Goal: Information Seeking & Learning: Check status

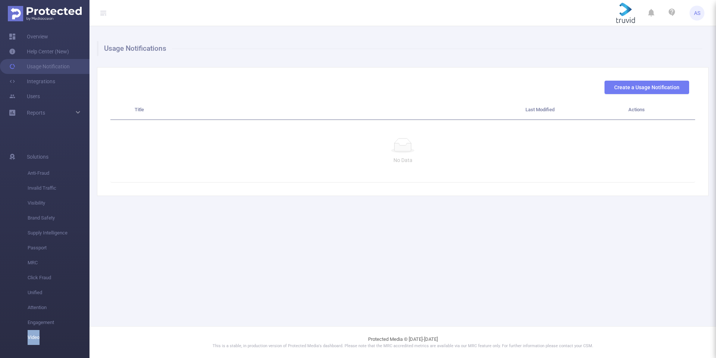
click at [50, 11] on img at bounding box center [45, 13] width 74 height 15
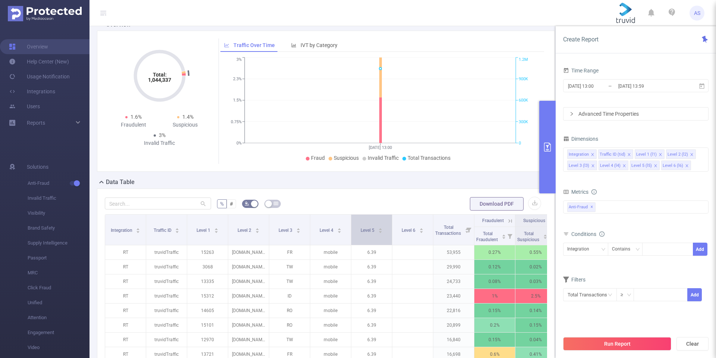
scroll to position [75, 0]
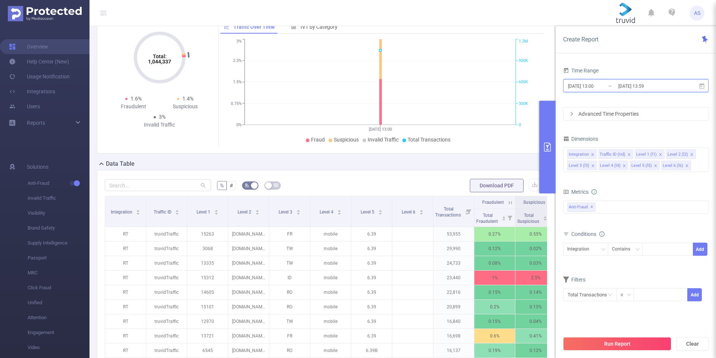
click at [701, 85] on icon at bounding box center [702, 86] width 7 height 7
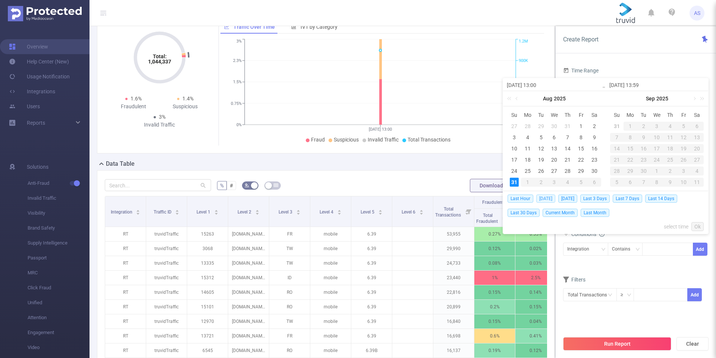
click at [550, 200] on span "Today" at bounding box center [545, 198] width 19 height 8
type input "2025-08-31 00:00"
type input "2025-08-31 23:59"
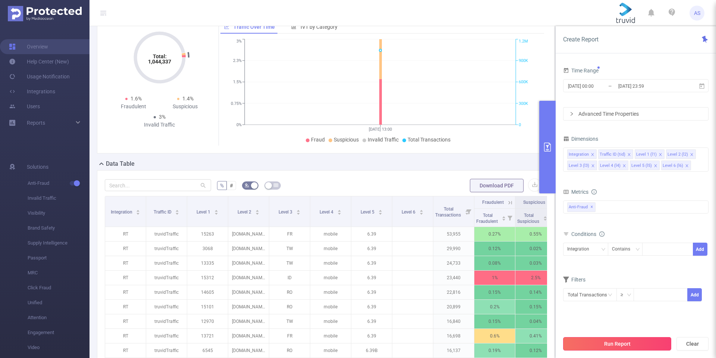
click at [606, 343] on button "Run Report" at bounding box center [617, 343] width 108 height 13
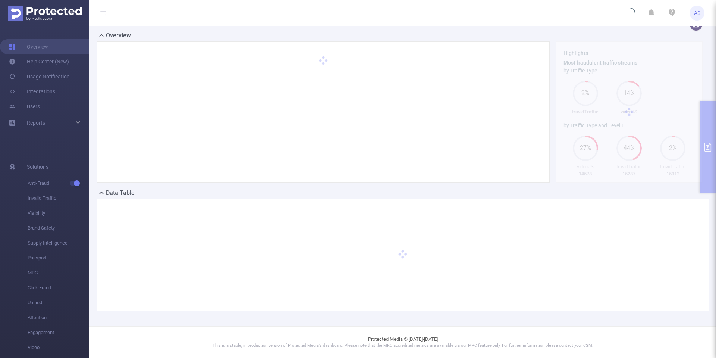
scroll to position [46, 0]
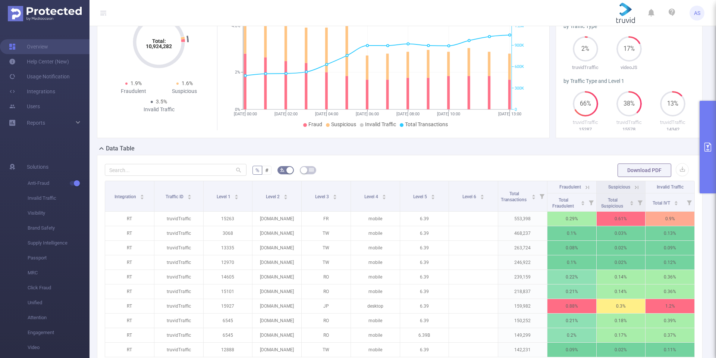
scroll to position [120, 0]
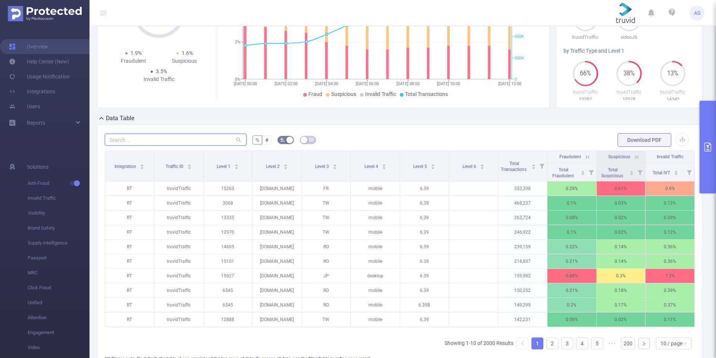
click at [172, 137] on input "text" at bounding box center [176, 140] width 142 height 12
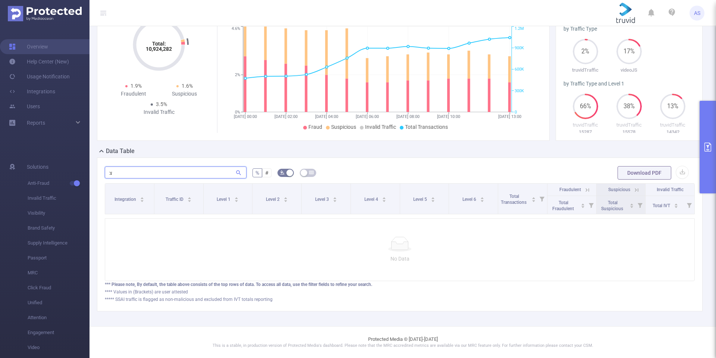
scroll to position [93, 0]
type input "צ"
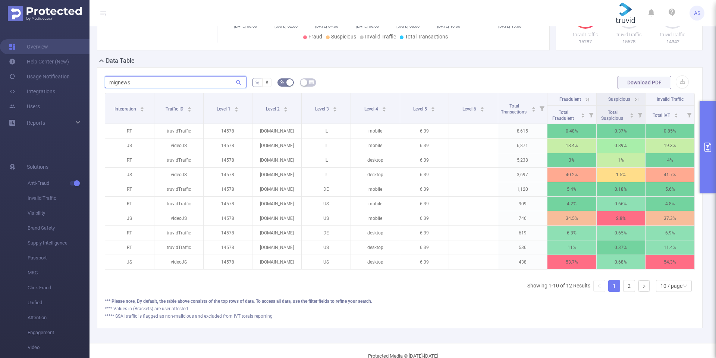
scroll to position [195, 0]
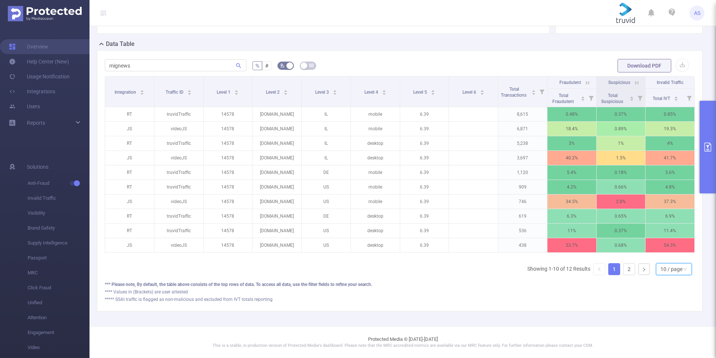
click at [661, 273] on div "10 / page" at bounding box center [672, 268] width 22 height 11
click at [660, 225] on li "20 / page" at bounding box center [668, 225] width 36 height 12
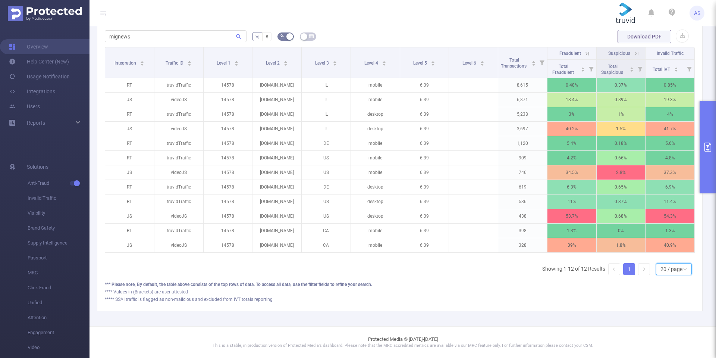
scroll to position [192, 0]
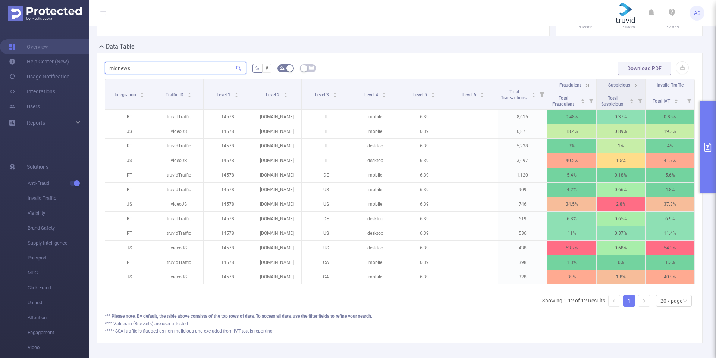
click at [156, 71] on input "mignews" at bounding box center [176, 68] width 142 height 12
click at [157, 71] on input "mignews" at bounding box center [176, 68] width 142 height 12
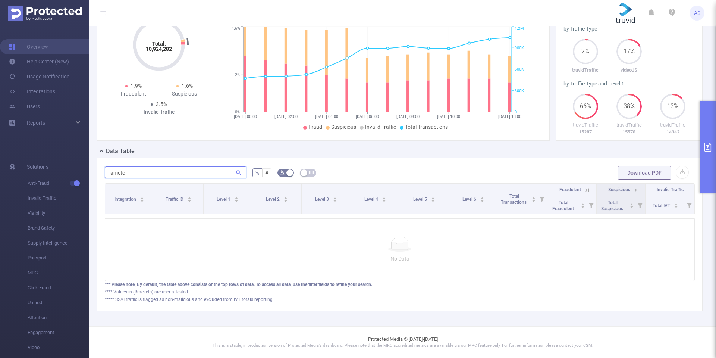
scroll to position [171, 0]
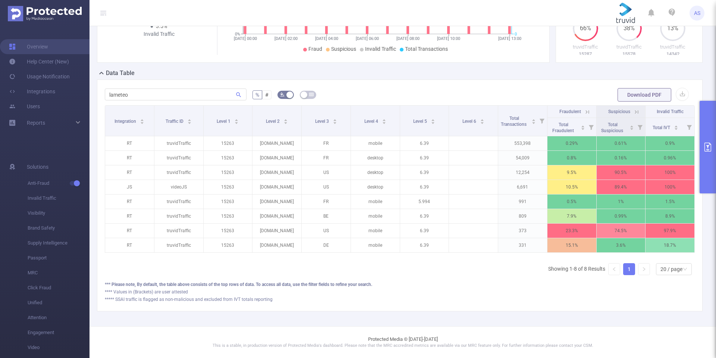
click at [364, 73] on div "Data Table" at bounding box center [403, 74] width 612 height 10
click at [363, 90] on form "lameteo % # Download PDF" at bounding box center [400, 94] width 590 height 15
click at [358, 87] on form "lameteo % # Download PDF" at bounding box center [400, 94] width 590 height 15
click at [358, 88] on form "lameteo % # Download PDF" at bounding box center [400, 94] width 590 height 15
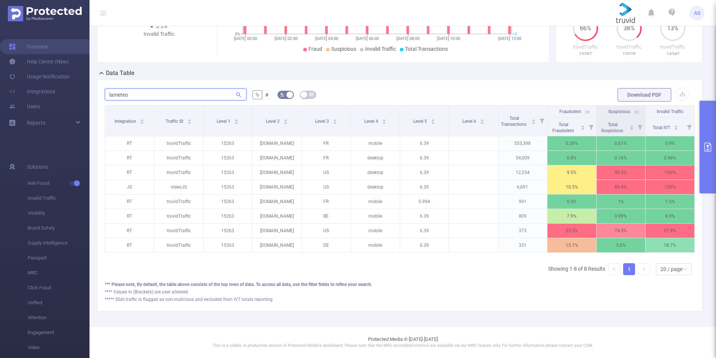
click at [158, 89] on input "lameteo" at bounding box center [176, 94] width 142 height 12
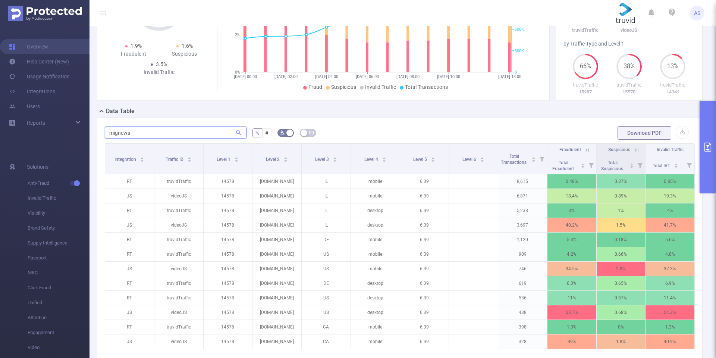
scroll to position [131, 0]
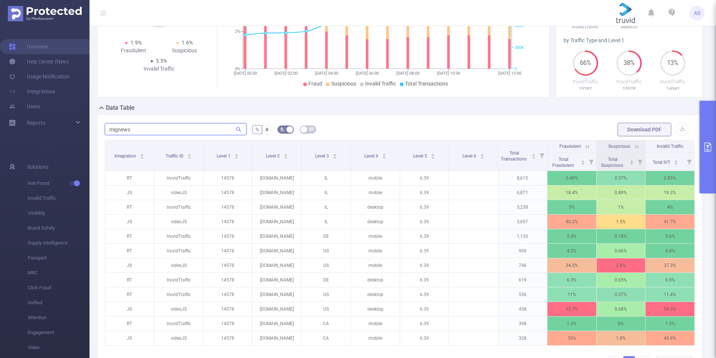
type input "mignews"
